Goal: Task Accomplishment & Management: Manage account settings

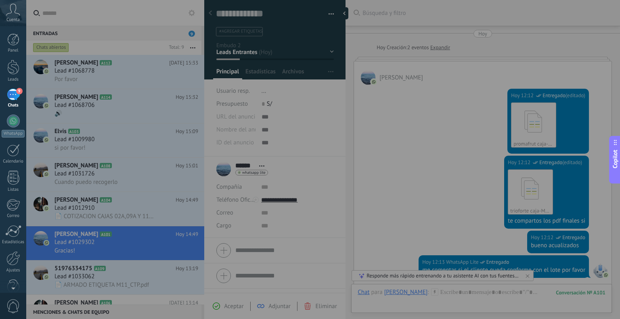
scroll to position [12, 0]
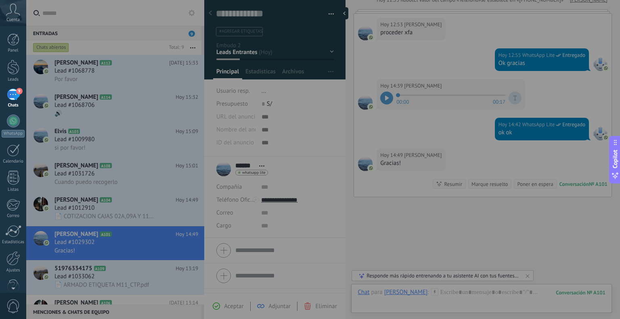
click at [82, 73] on div at bounding box center [310, 159] width 620 height 319
click at [15, 68] on div at bounding box center [13, 67] width 12 height 15
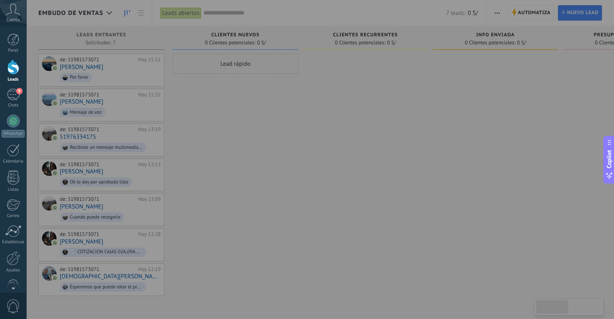
click at [81, 59] on div at bounding box center [307, 159] width 614 height 319
click at [90, 64] on div at bounding box center [307, 159] width 614 height 319
click at [90, 63] on div at bounding box center [307, 159] width 614 height 319
click at [92, 66] on div at bounding box center [307, 159] width 614 height 319
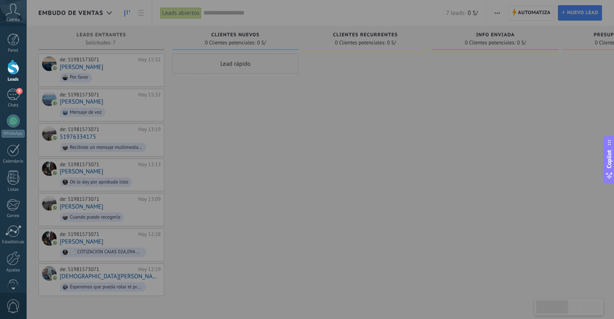
click at [93, 66] on div at bounding box center [307, 159] width 614 height 319
click at [253, 109] on div at bounding box center [307, 159] width 614 height 319
click at [126, 111] on div at bounding box center [307, 159] width 614 height 319
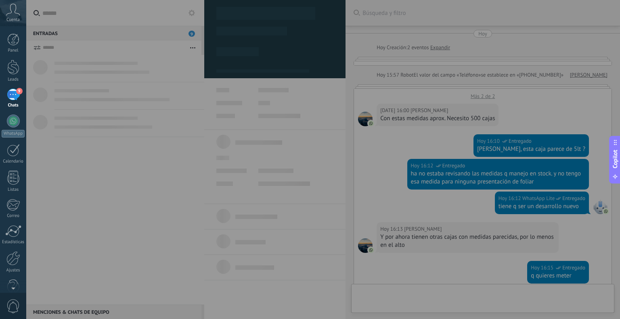
scroll to position [279, 0]
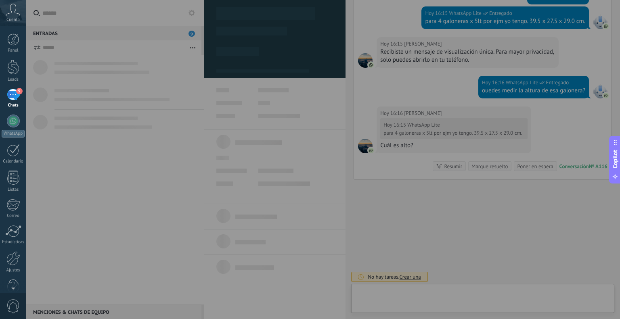
type textarea "**********"
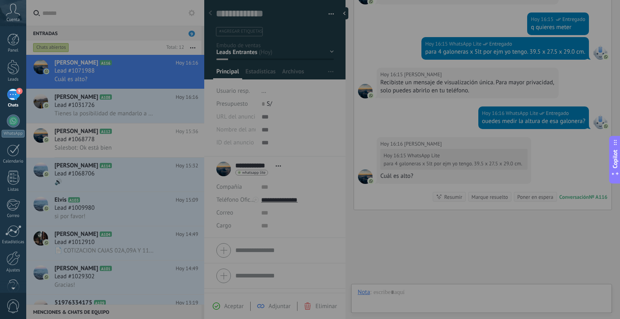
scroll to position [338, 0]
